Goal: Transaction & Acquisition: Purchase product/service

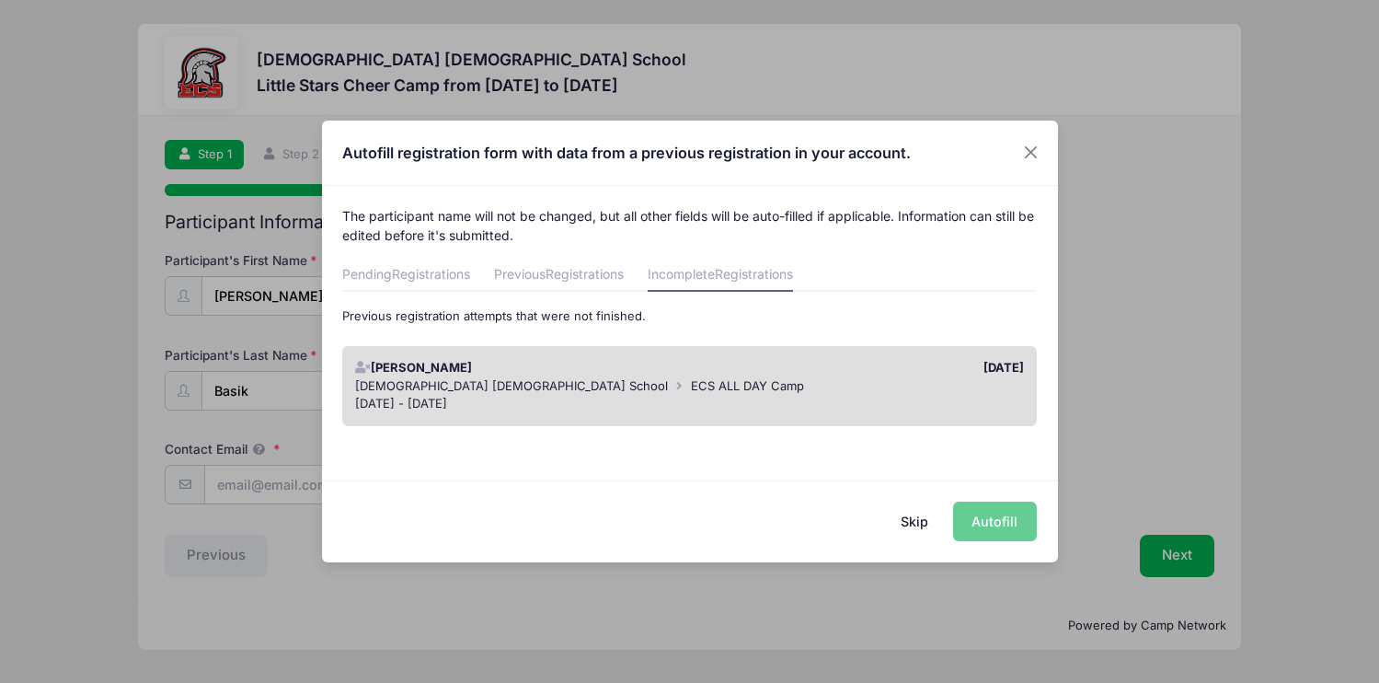
click at [780, 374] on div "[DATE]" at bounding box center [861, 368] width 343 height 18
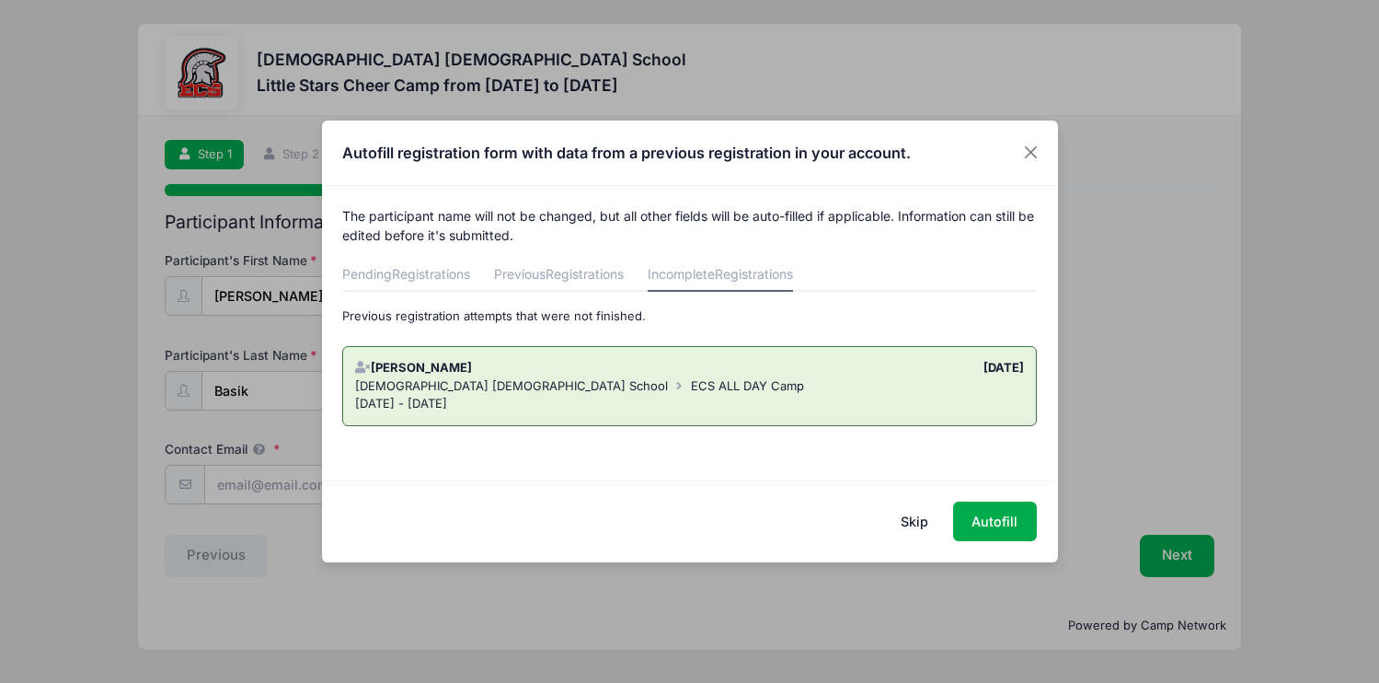
click at [726, 276] on link "Incomplete Registrations" at bounding box center [720, 274] width 145 height 33
click at [582, 281] on span "Registrations" at bounding box center [584, 274] width 78 height 16
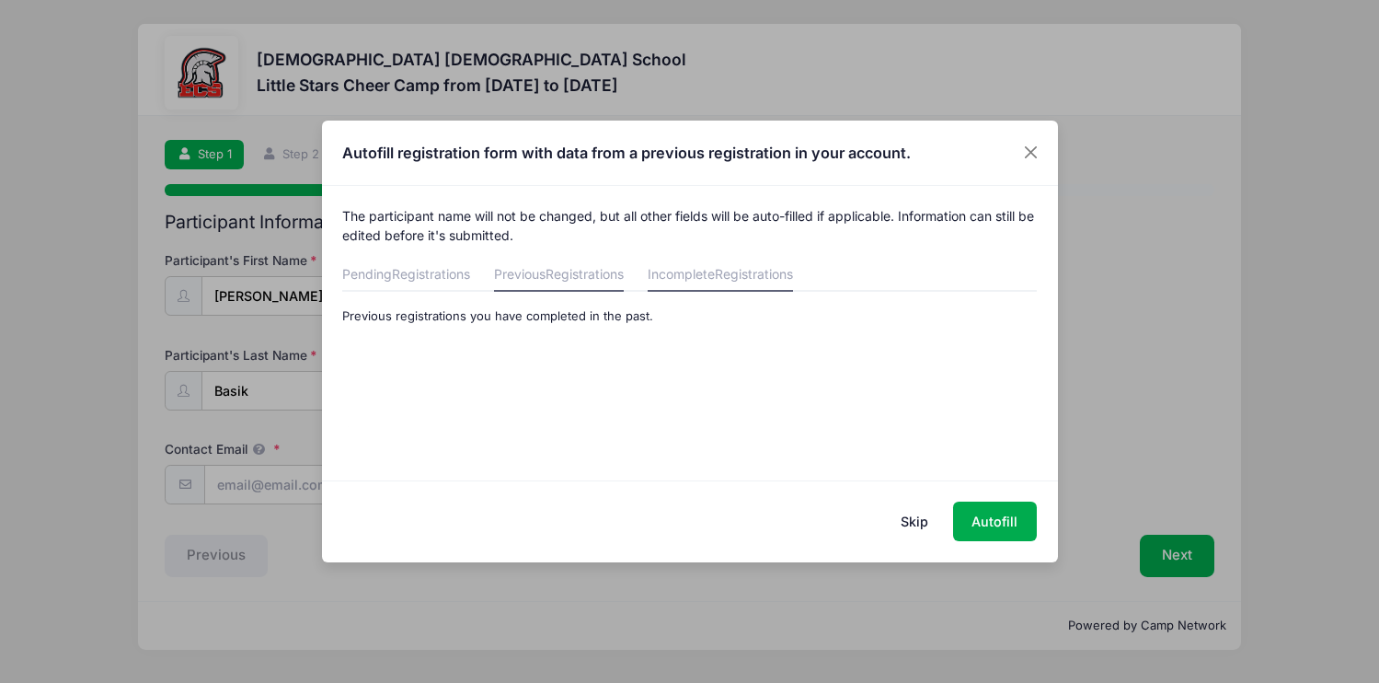
click at [729, 274] on span "Registrations" at bounding box center [754, 274] width 78 height 16
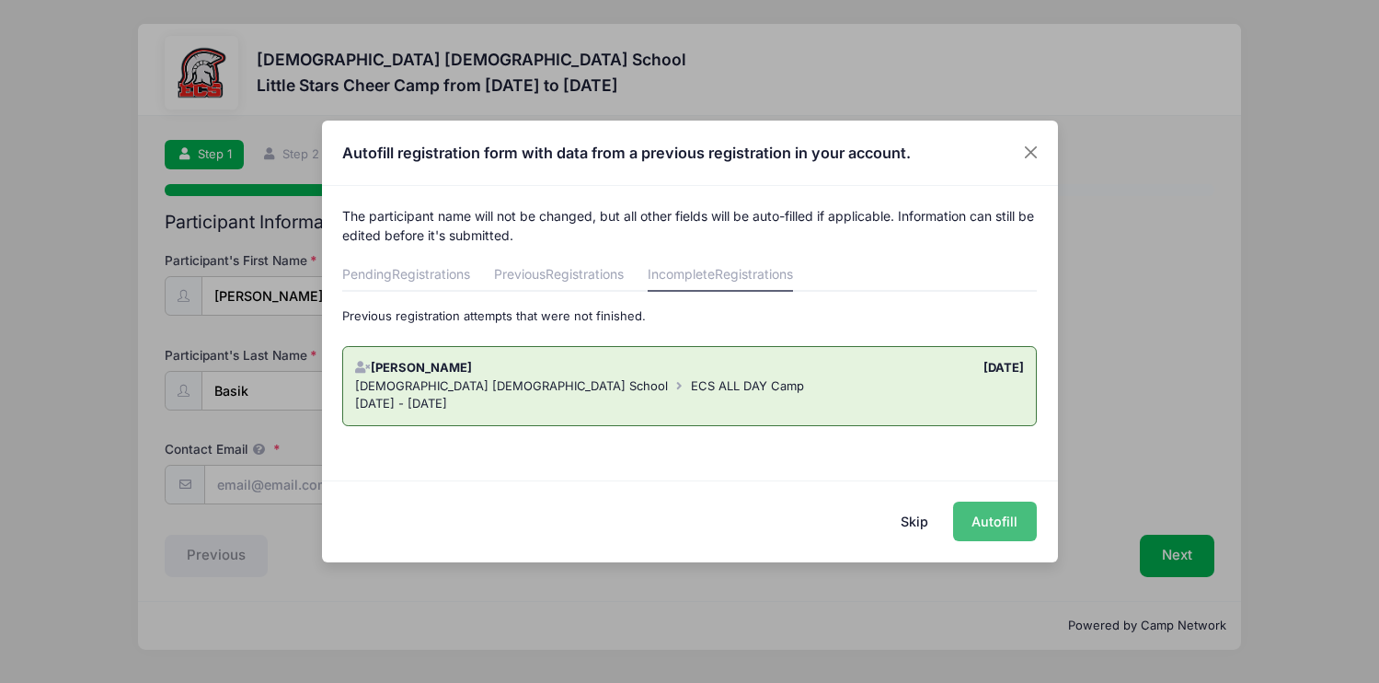
click at [1009, 528] on button "Autofill" at bounding box center [995, 521] width 84 height 40
type input "[EMAIL_ADDRESS][DOMAIN_NAME]"
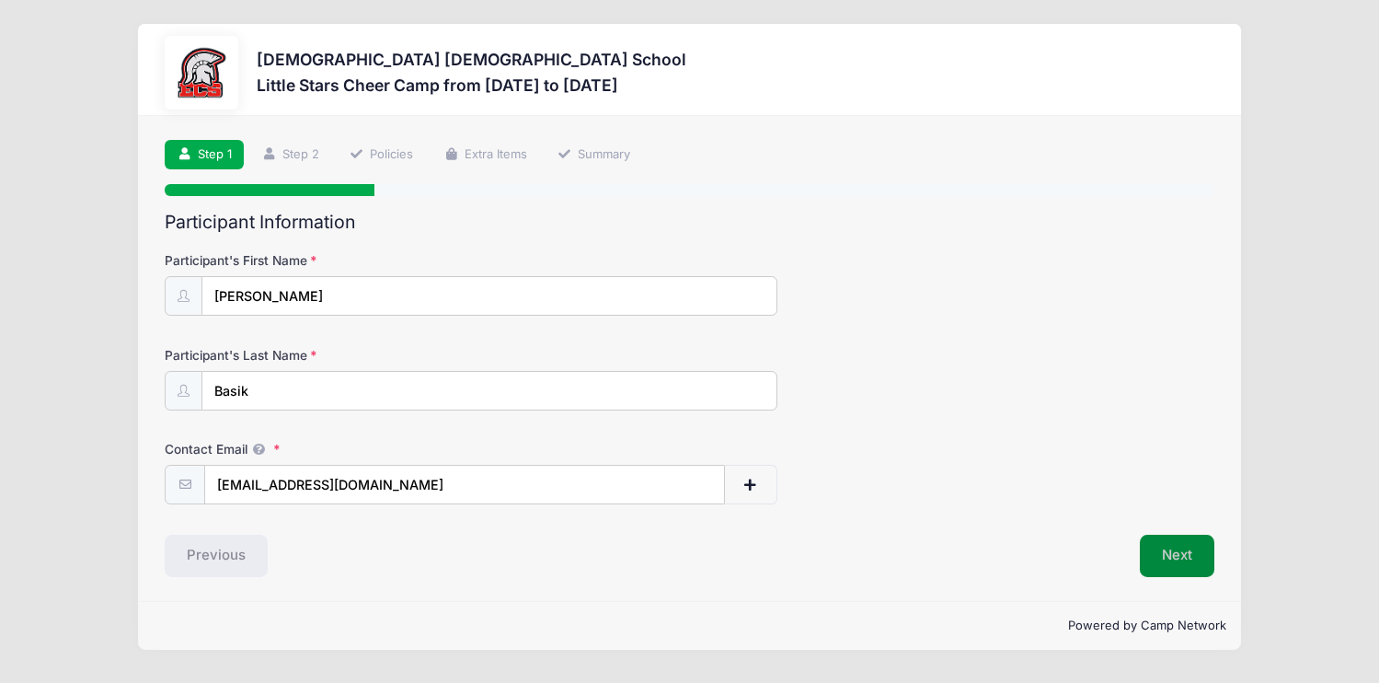
click at [1187, 563] on button "Next" at bounding box center [1177, 555] width 75 height 42
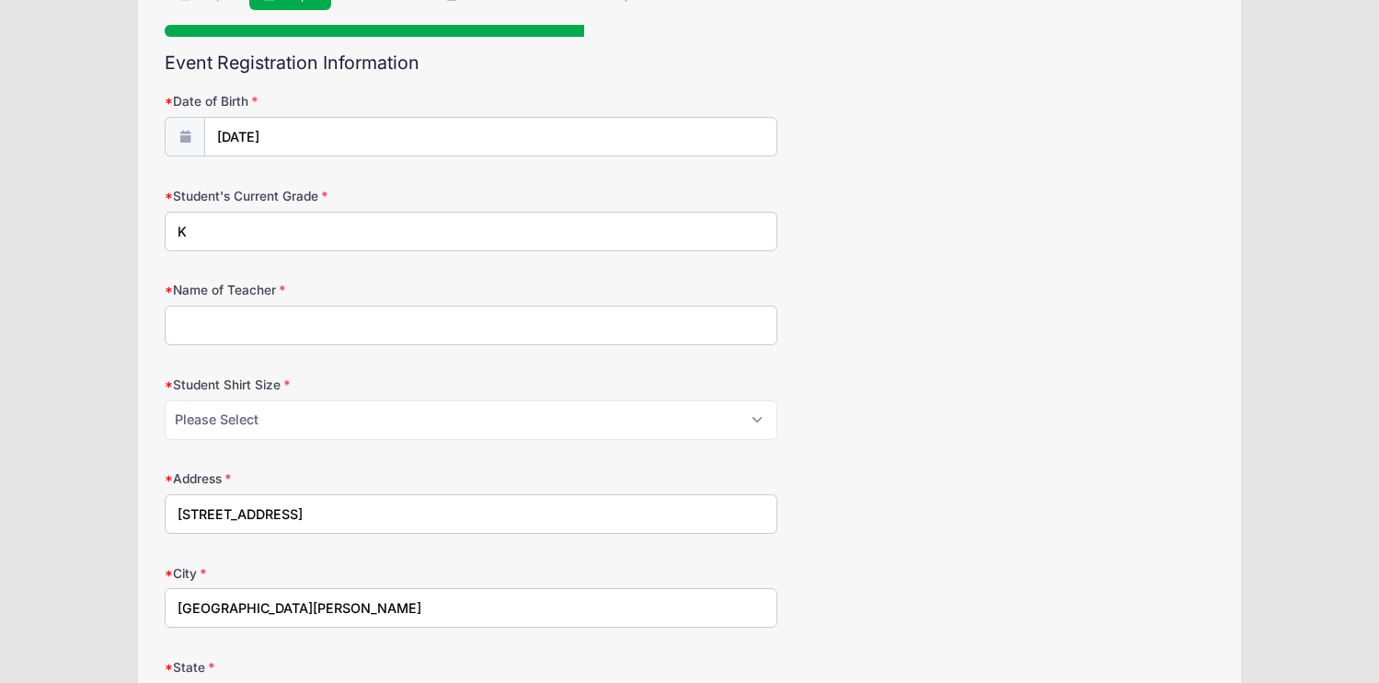
scroll to position [157, 0]
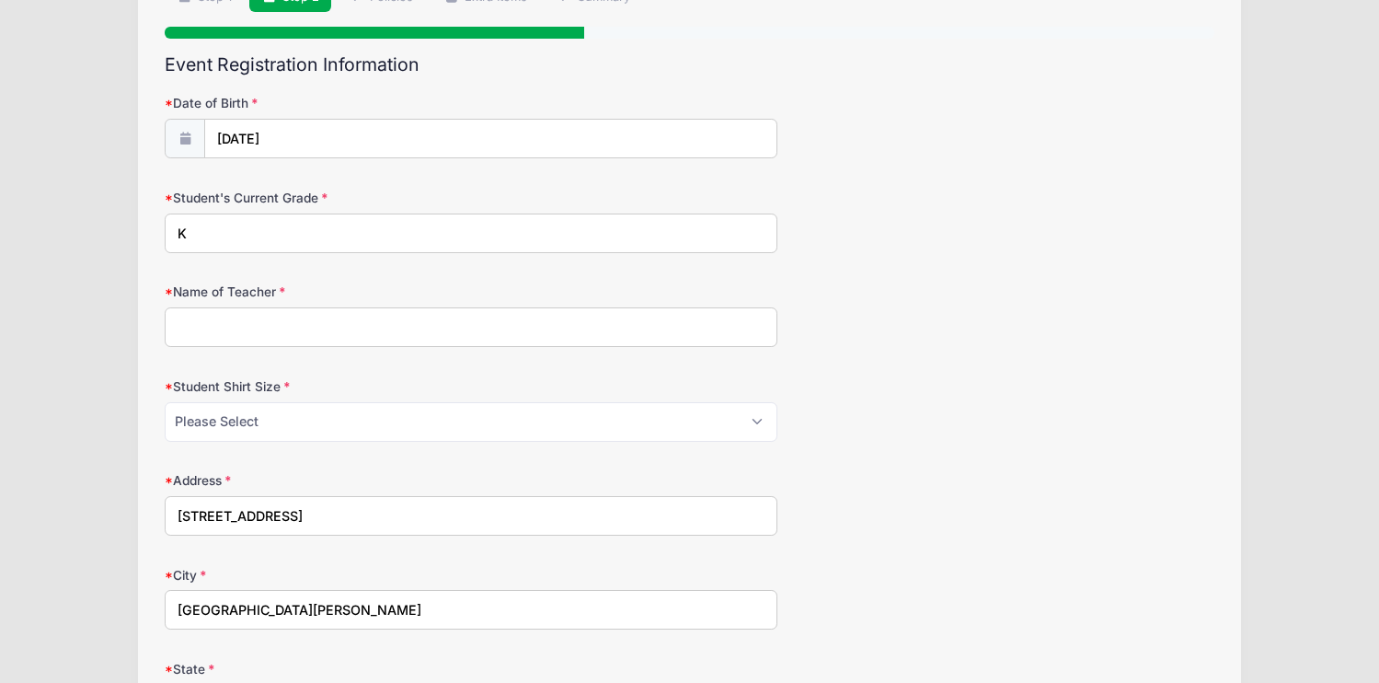
click at [510, 238] on input "K" at bounding box center [471, 233] width 612 height 40
type input "2"
type input "[PERSON_NAME]"
click at [466, 422] on select "Please Select XS S M L XL XXL" at bounding box center [471, 422] width 612 height 40
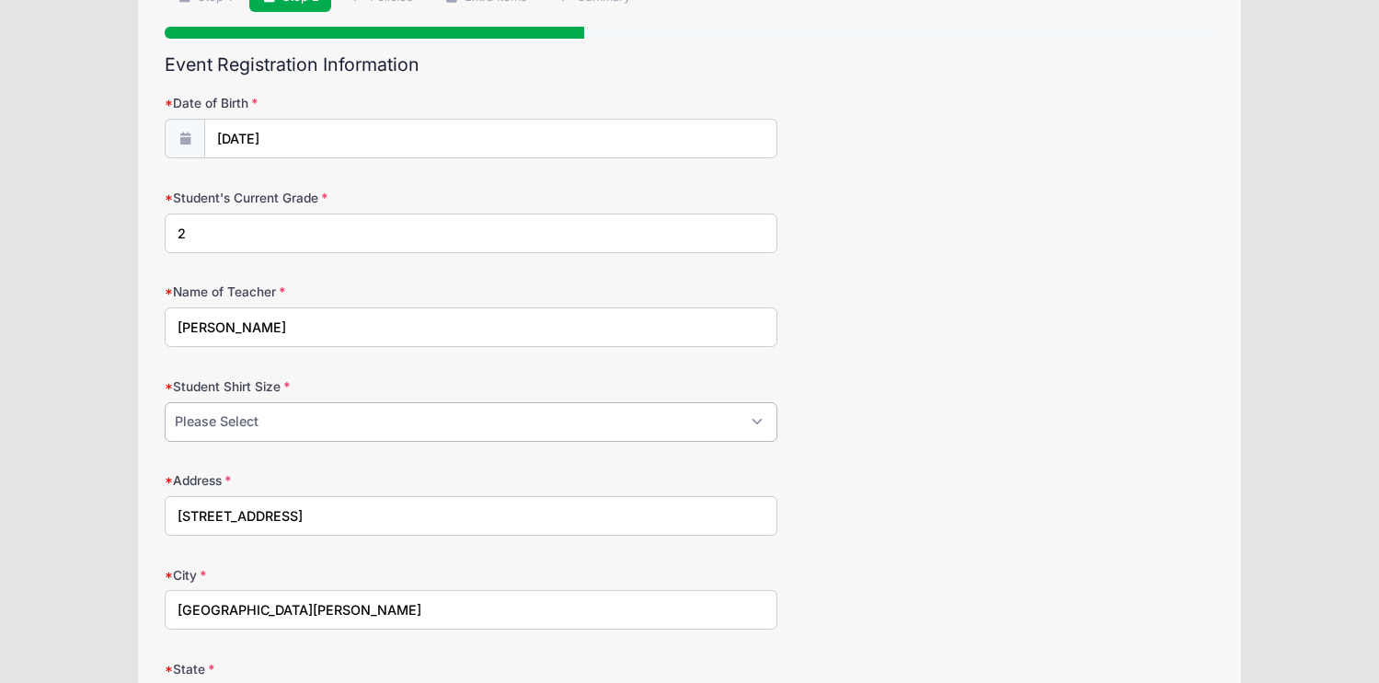
select select "M"
click at [165, 402] on select "Please Select XS S M L XL XXL" at bounding box center [471, 422] width 612 height 40
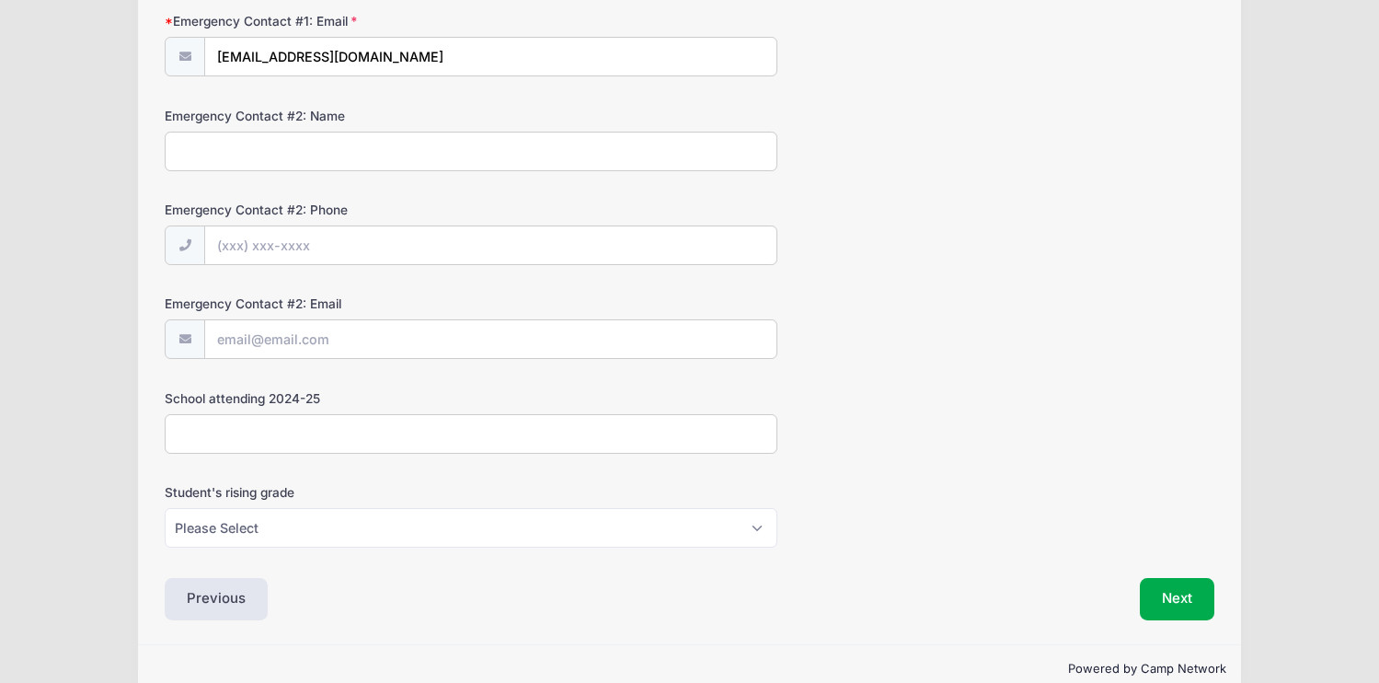
scroll to position [1843, 0]
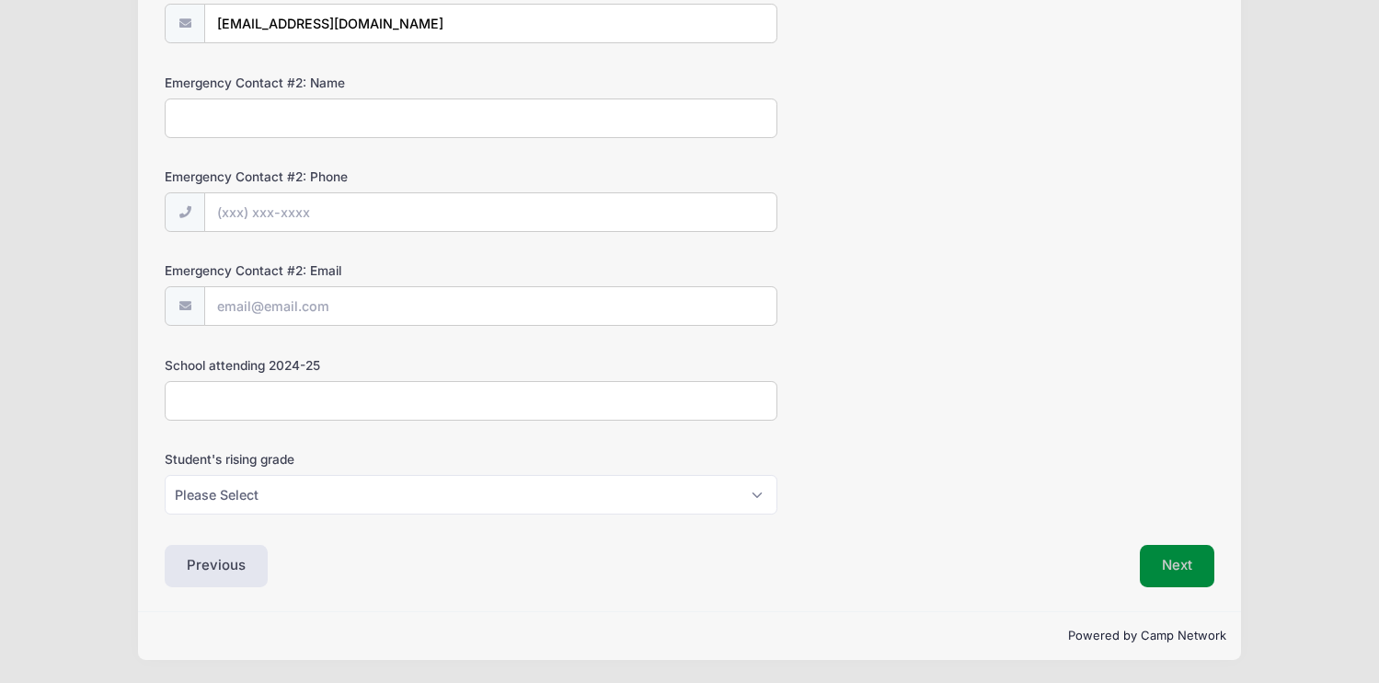
click at [1192, 572] on button "Next" at bounding box center [1177, 566] width 75 height 42
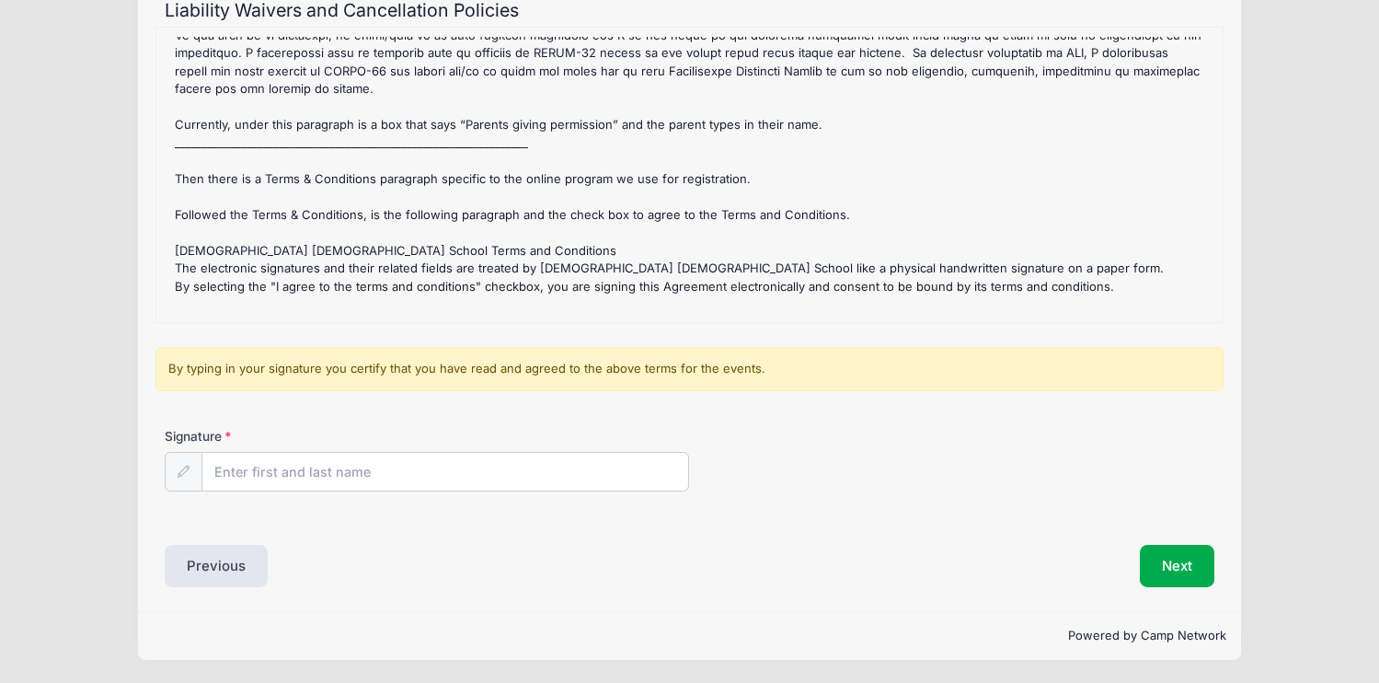
scroll to position [212, 0]
click at [551, 477] on input "Signature" at bounding box center [445, 473] width 486 height 40
type input "[PERSON_NAME]"
click at [1182, 563] on button "Next" at bounding box center [1177, 566] width 75 height 42
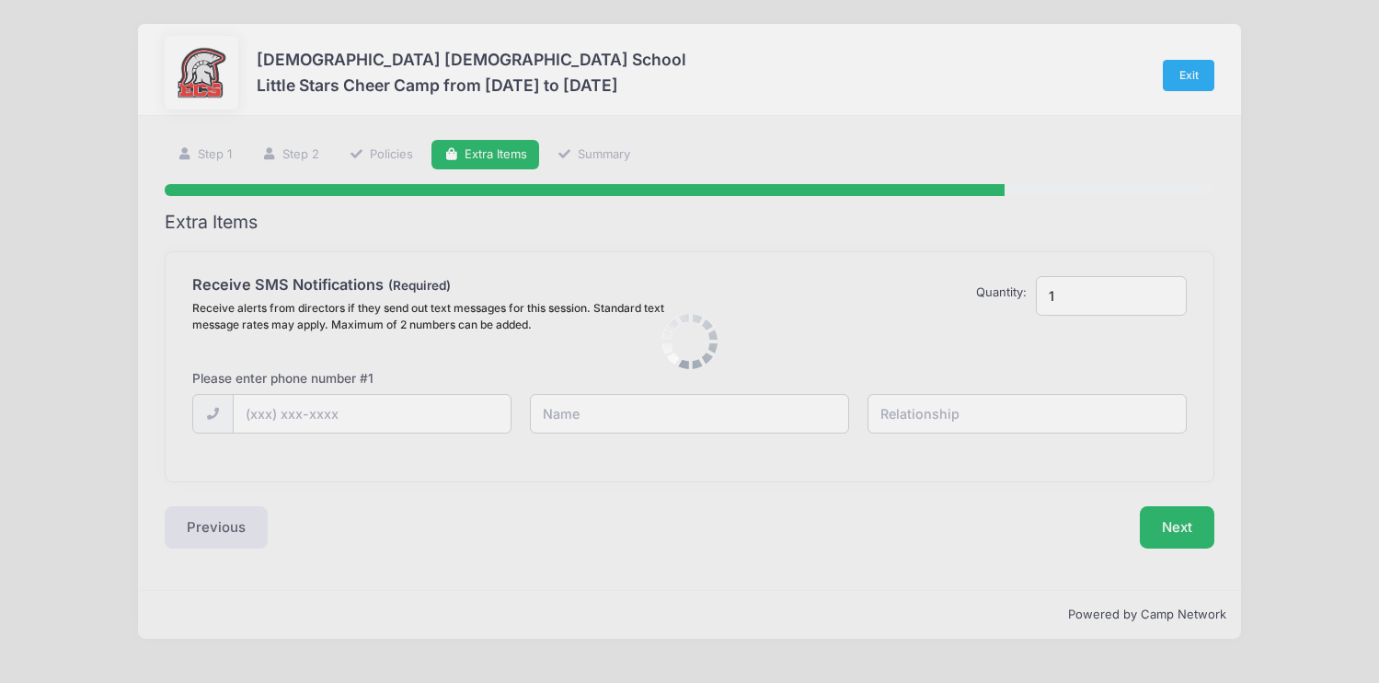
scroll to position [0, 0]
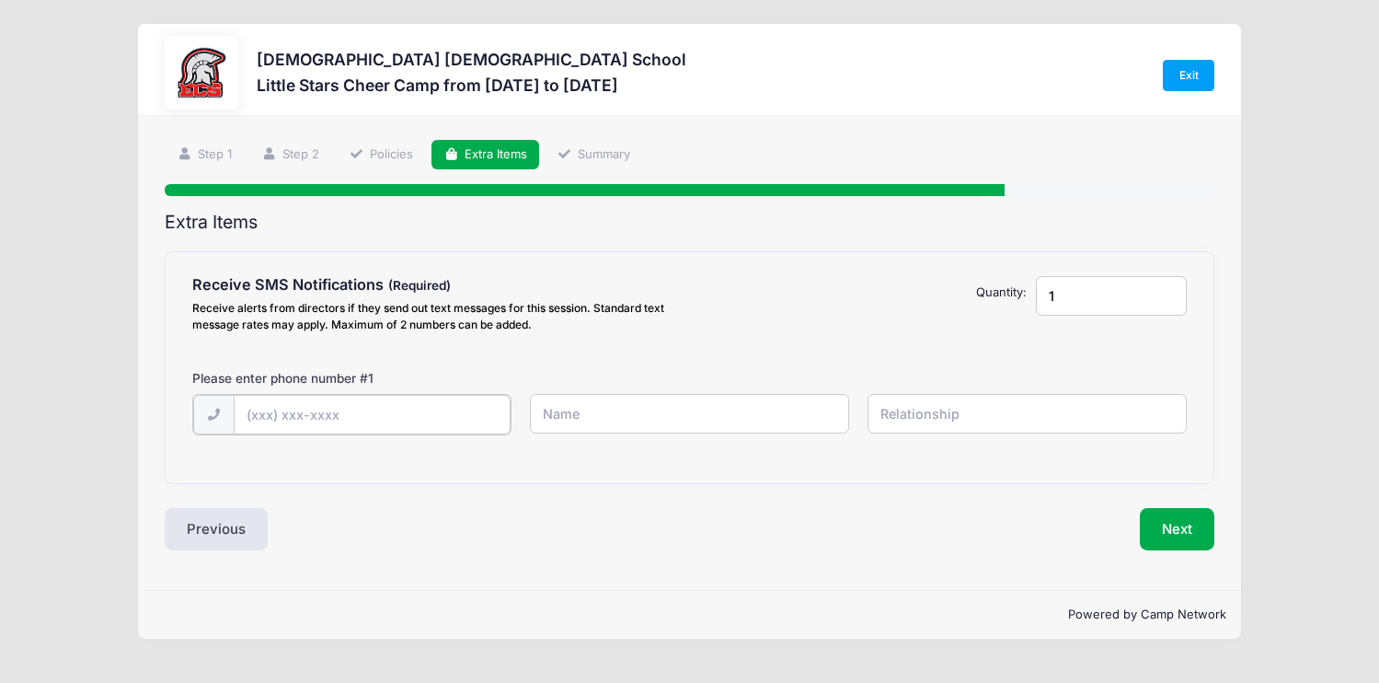
click at [445, 412] on input "text" at bounding box center [373, 415] width 278 height 40
type input "[PHONE_NUMBER]"
type input "[PERSON_NAME]"
type input "Mother"
click at [1180, 531] on button "Next" at bounding box center [1177, 527] width 75 height 42
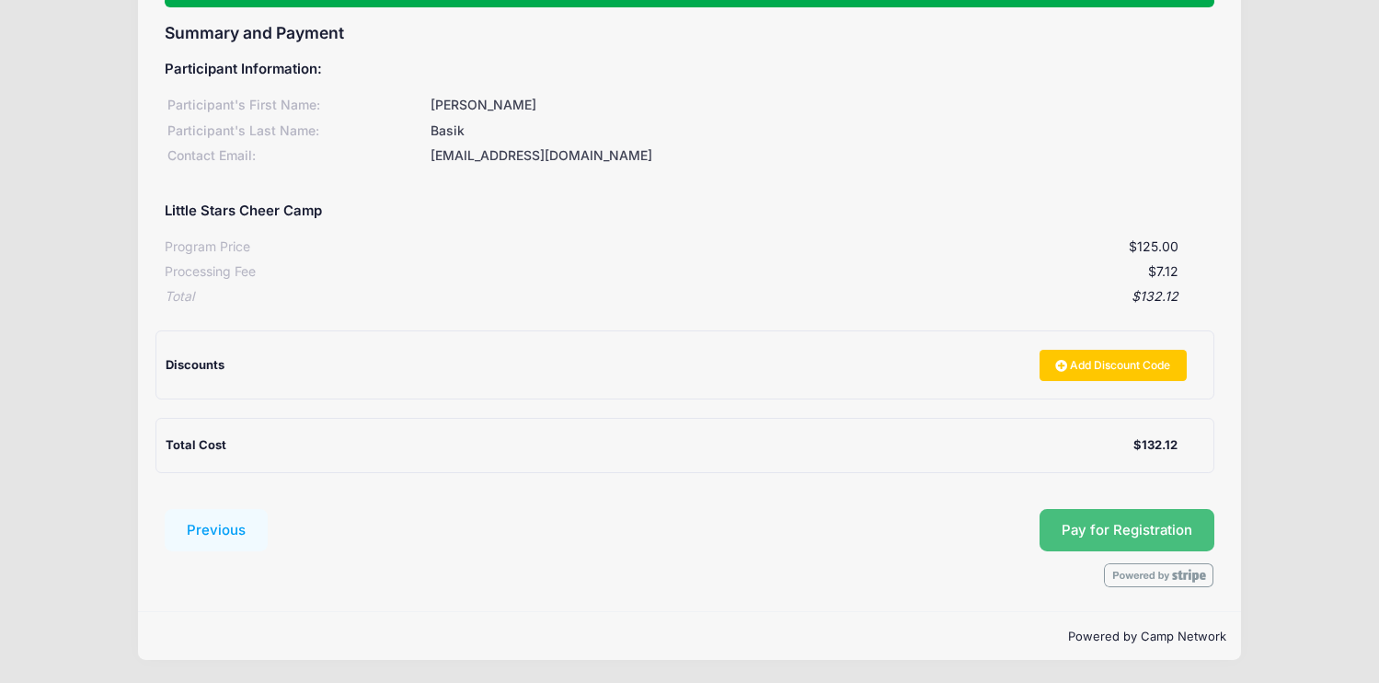
scroll to position [189, 0]
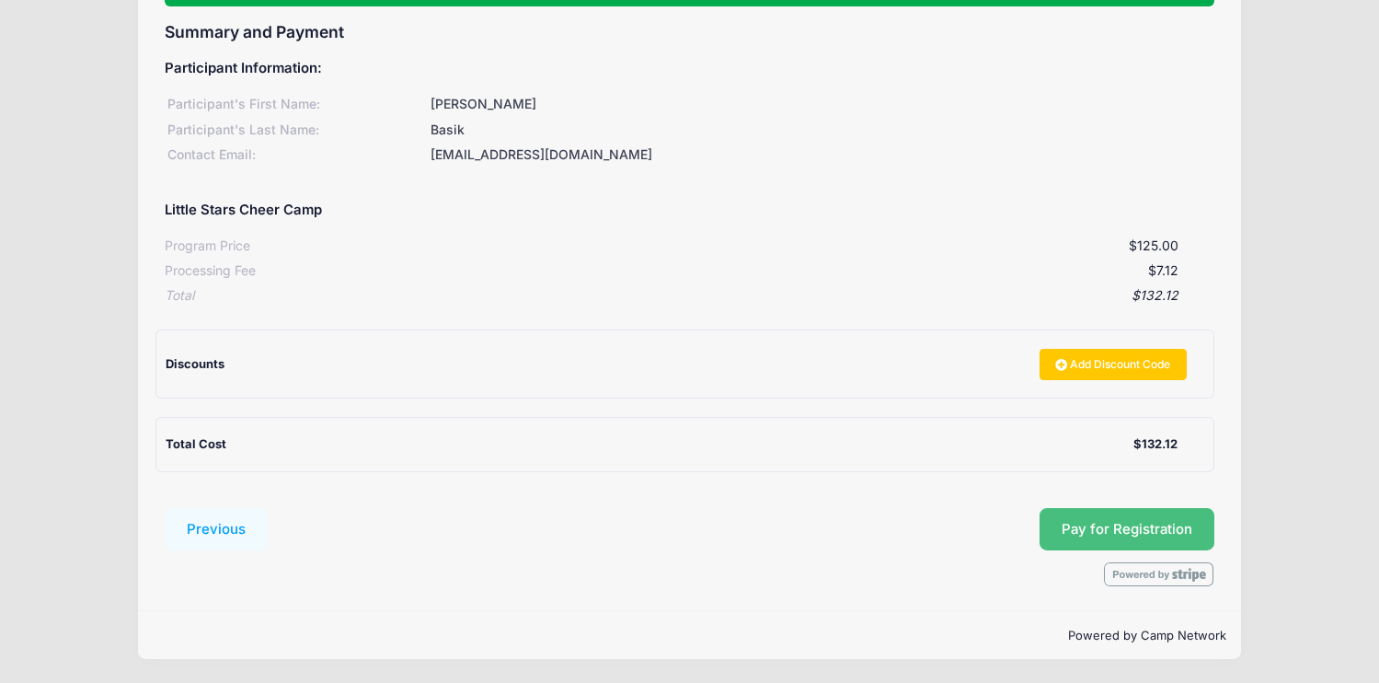
click at [1103, 525] on button "Pay for Registration" at bounding box center [1126, 529] width 175 height 42
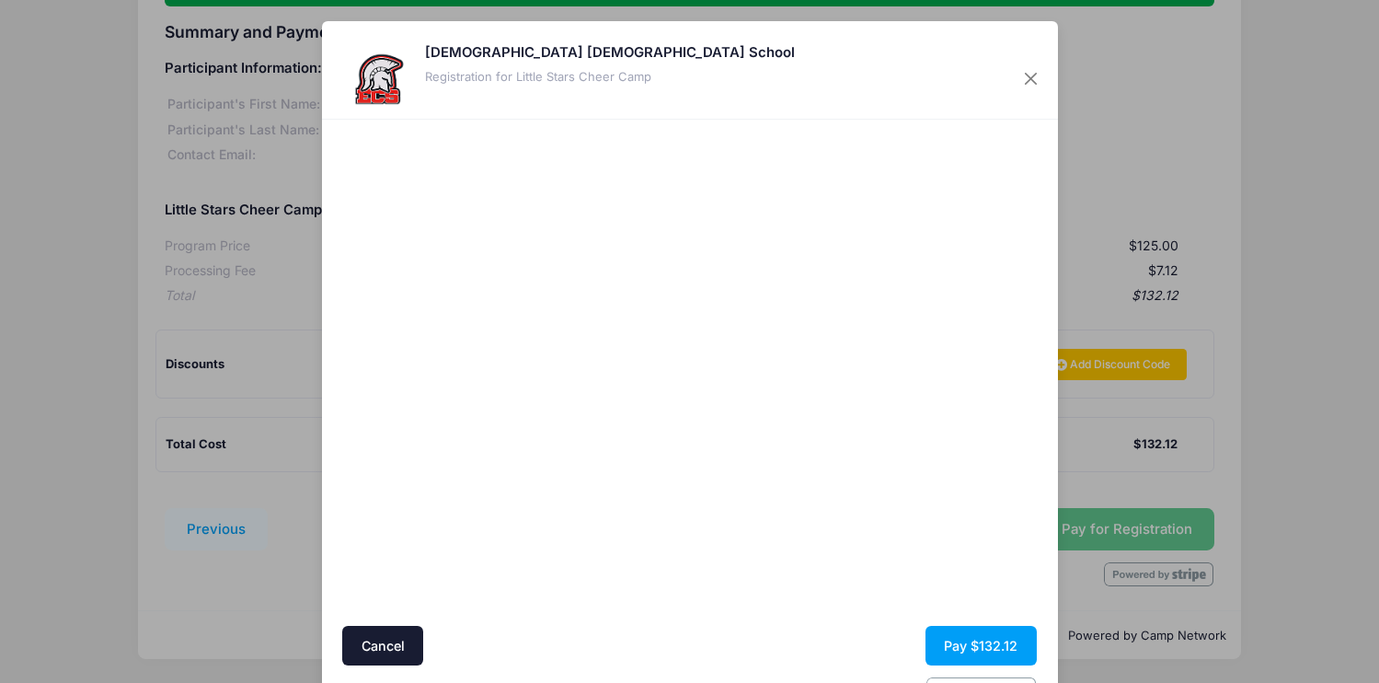
scroll to position [60, 0]
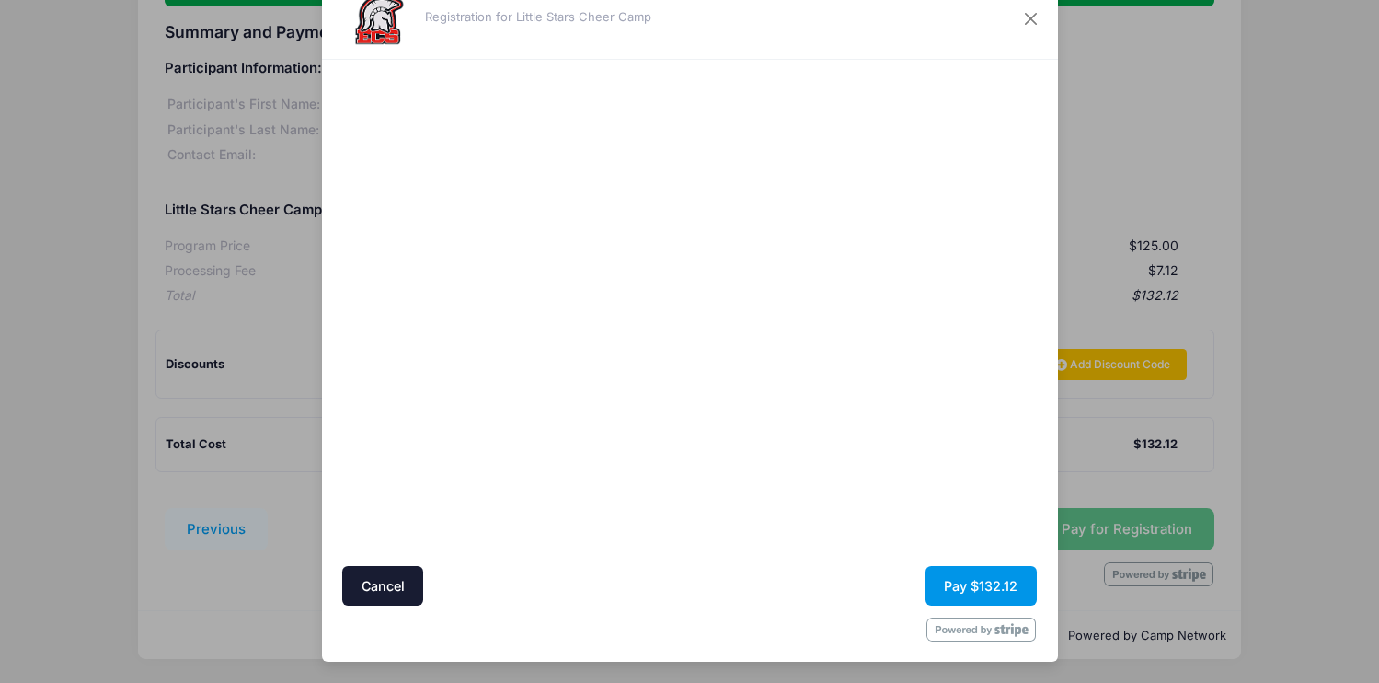
click at [969, 596] on button "Pay $132.12" at bounding box center [980, 586] width 111 height 40
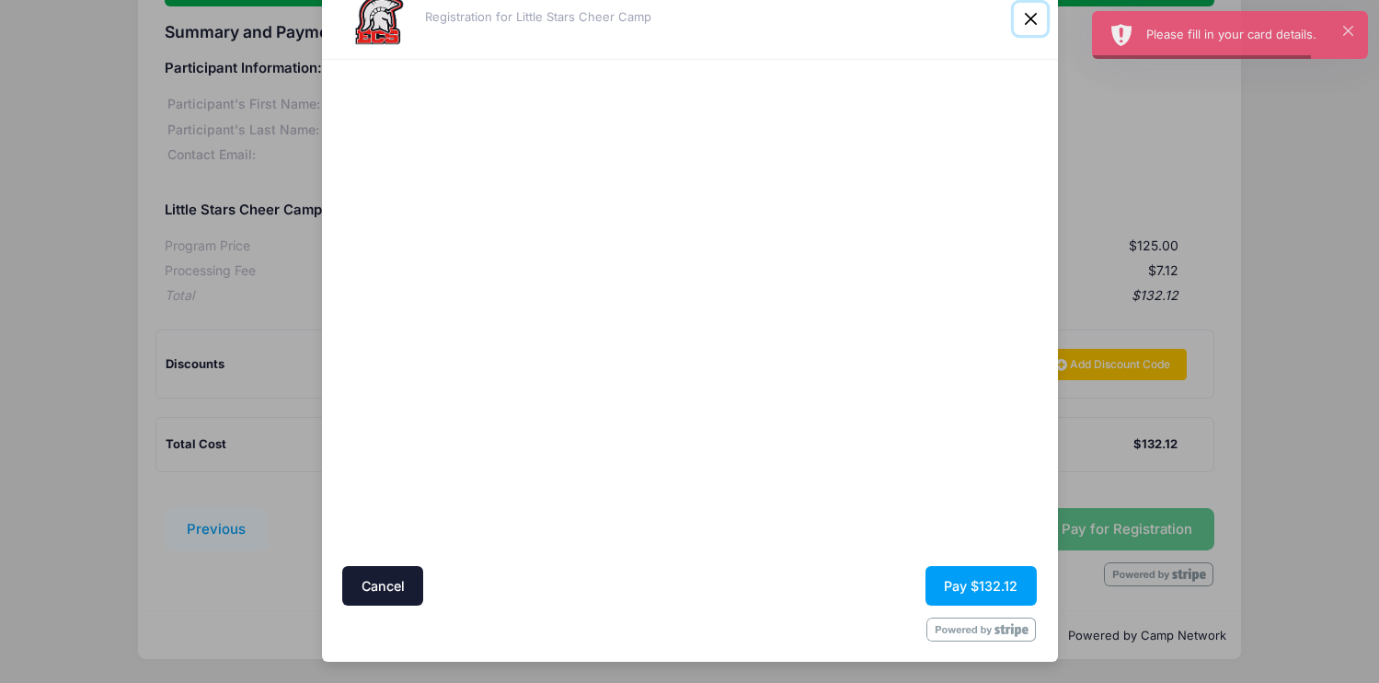
click at [1026, 21] on button "Close" at bounding box center [1030, 19] width 33 height 33
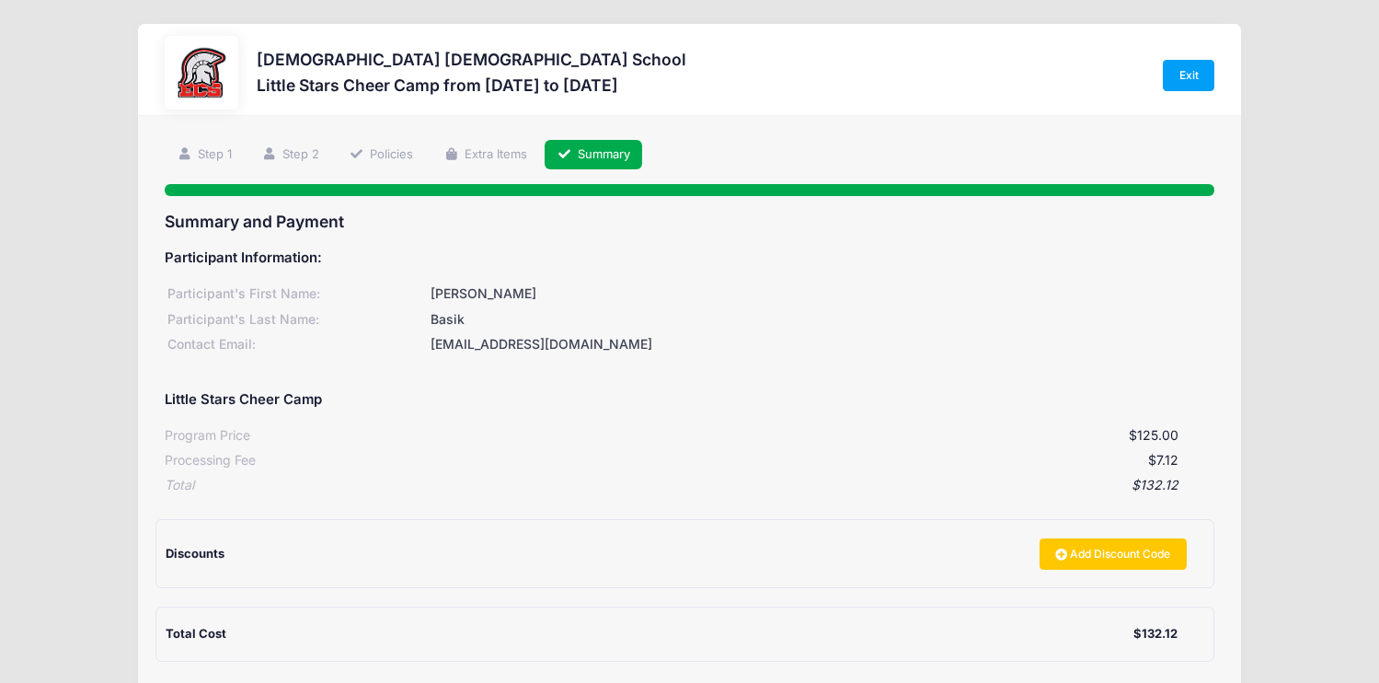
scroll to position [189, 0]
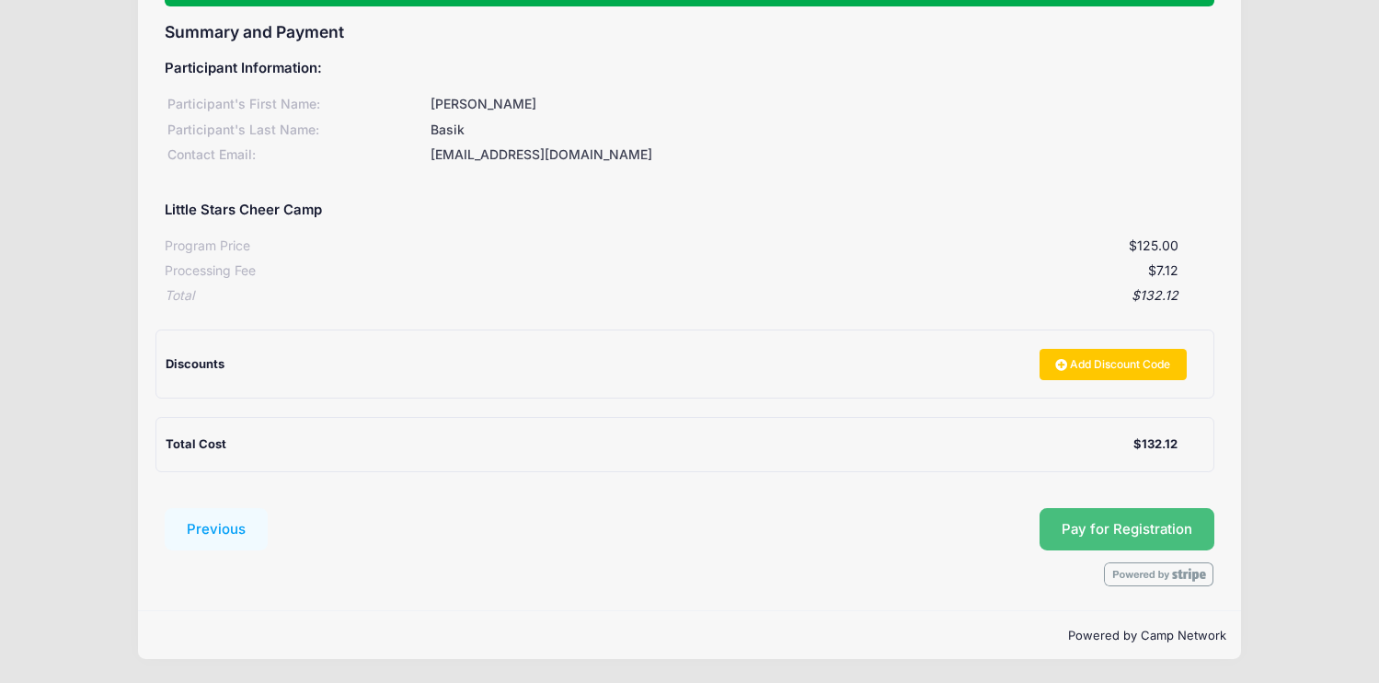
click at [1077, 533] on button "Pay for Registration" at bounding box center [1126, 529] width 175 height 42
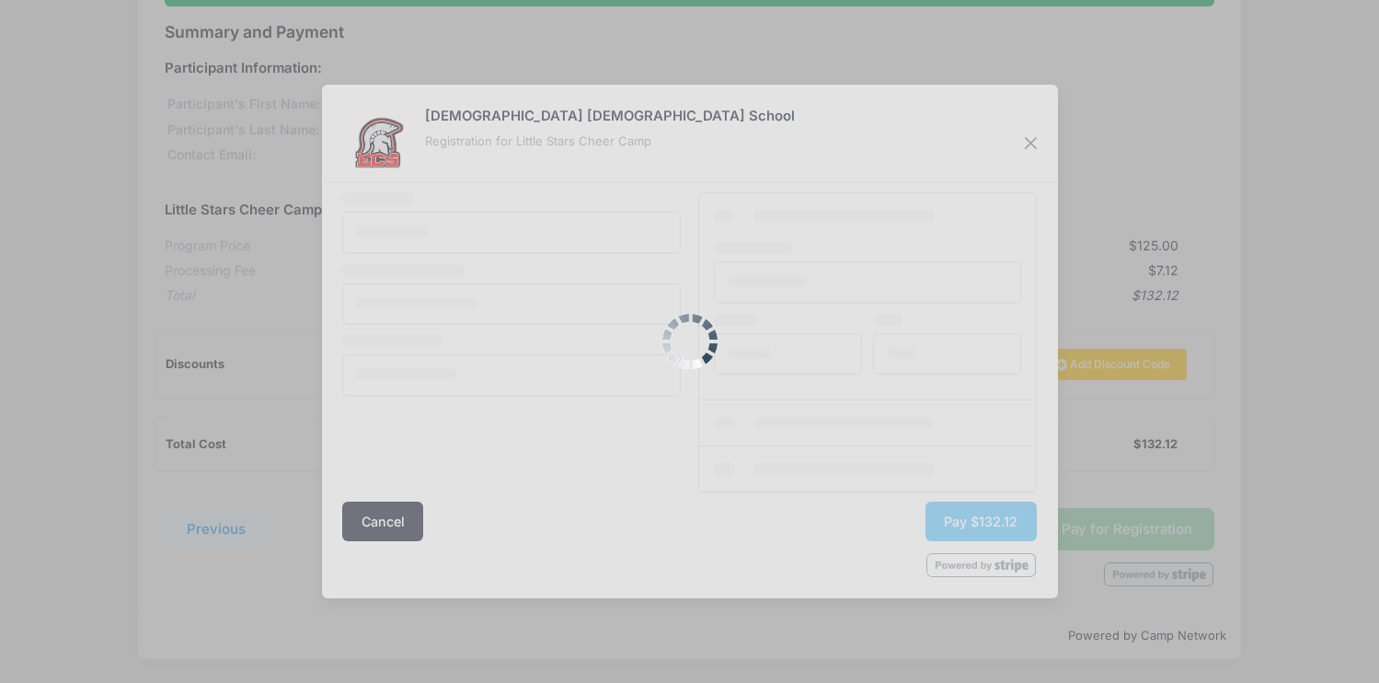
scroll to position [0, 0]
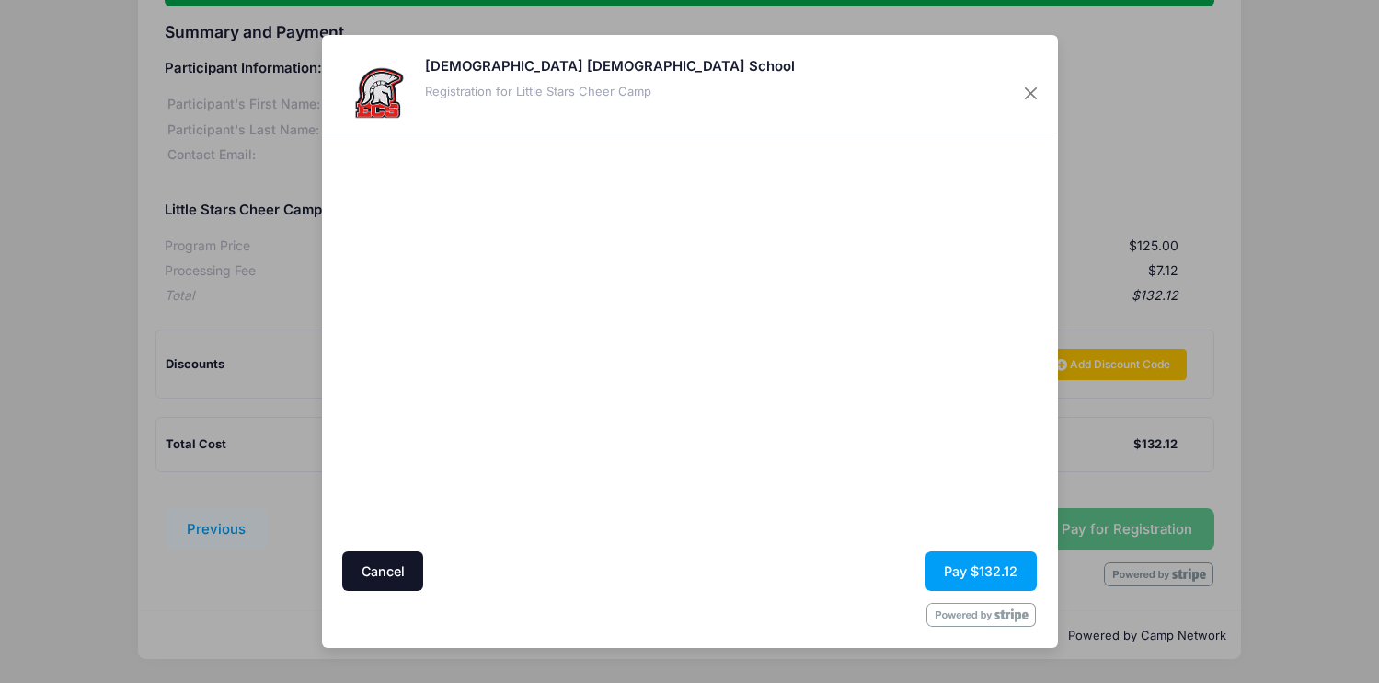
click at [384, 569] on button "Cancel" at bounding box center [382, 571] width 81 height 40
